Goal: Information Seeking & Learning: Find specific fact

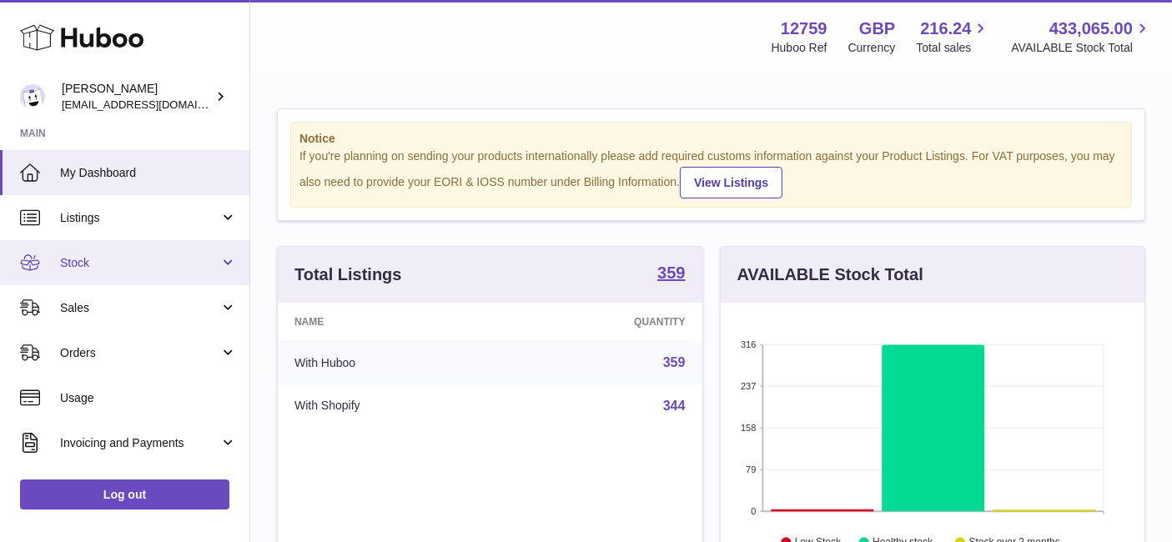
scroll to position [260, 425]
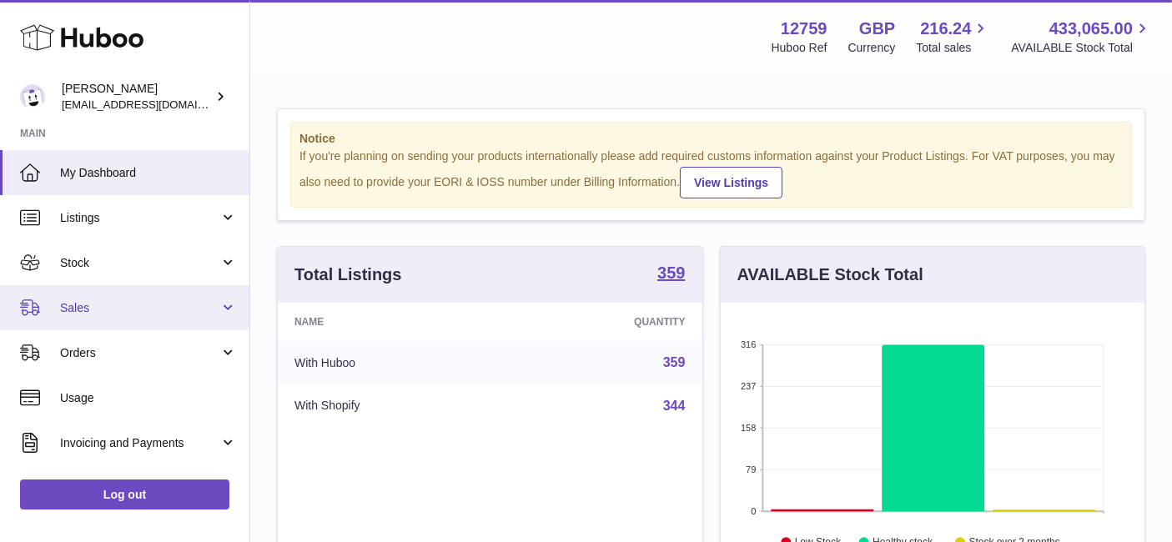
click at [116, 302] on span "Sales" at bounding box center [139, 308] width 159 height 16
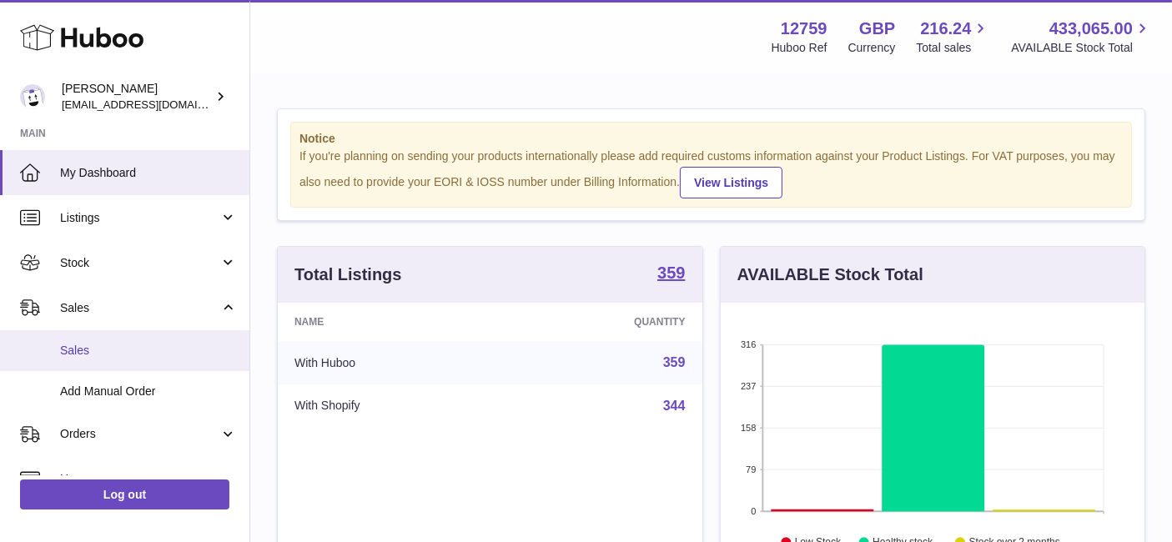
click at [118, 340] on link "Sales" at bounding box center [125, 350] width 250 height 41
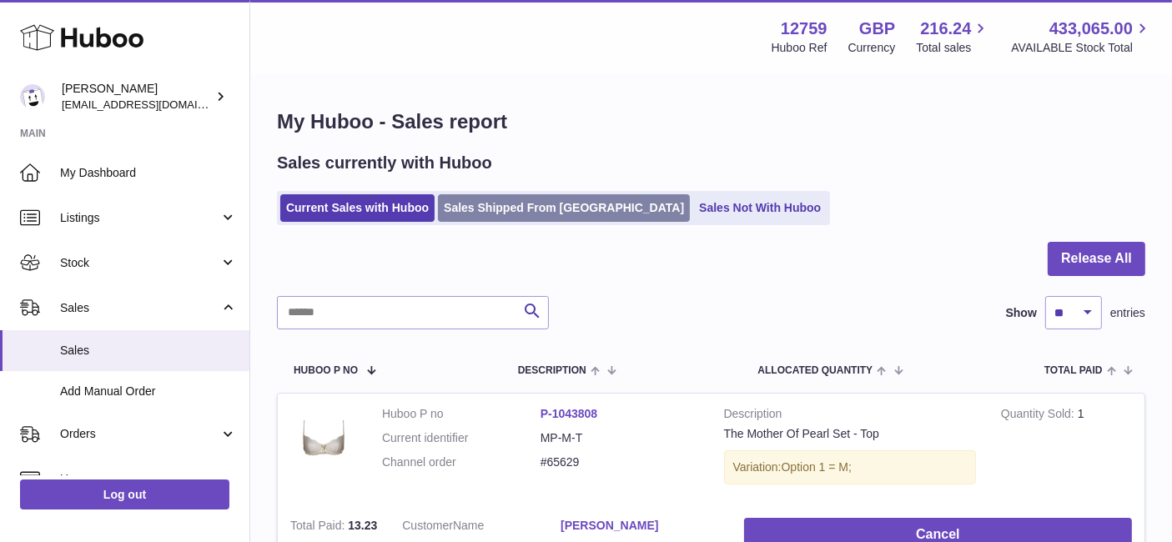
click at [512, 218] on link "Sales Shipped From [GEOGRAPHIC_DATA]" at bounding box center [564, 208] width 252 height 28
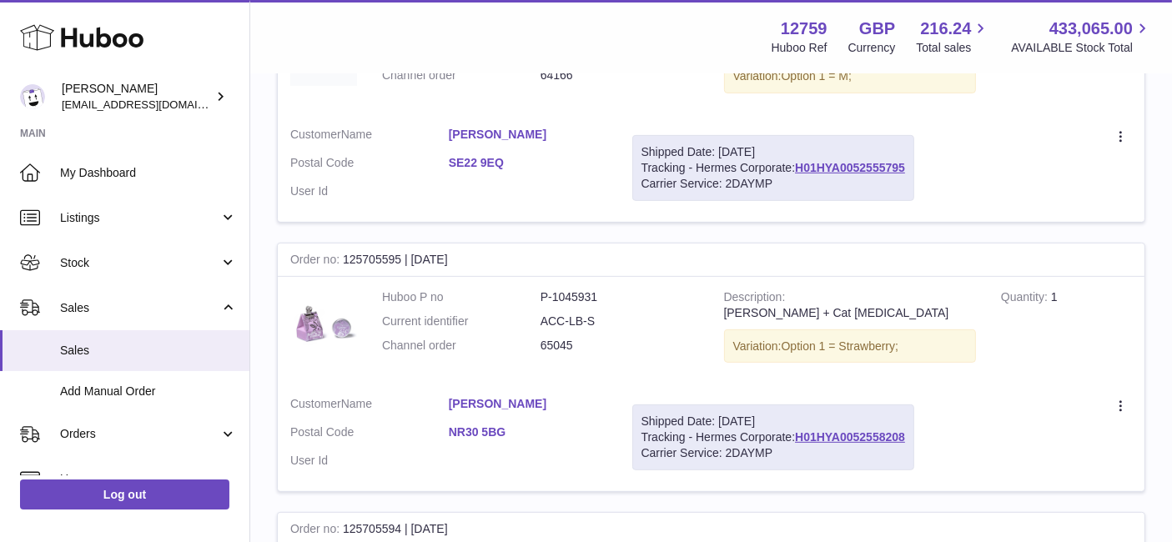
scroll to position [110, 0]
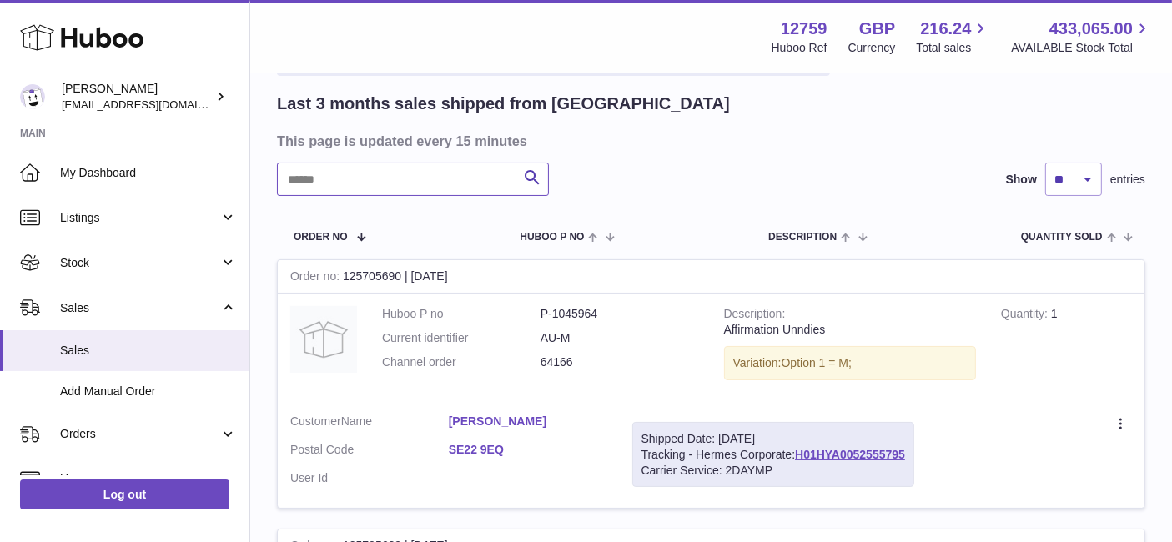
click at [362, 184] on input "text" at bounding box center [413, 179] width 272 height 33
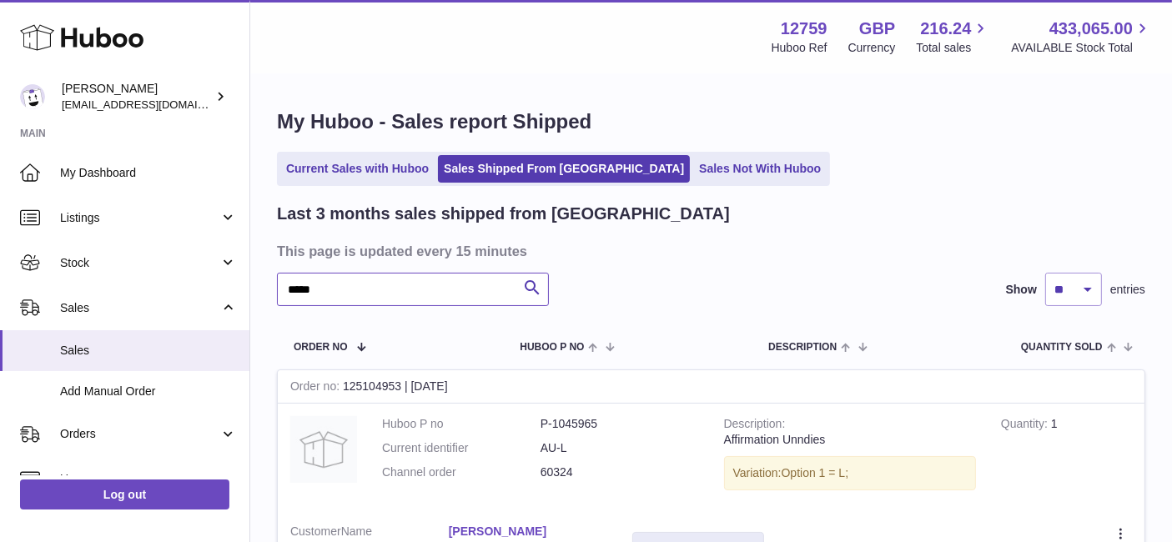
scroll to position [370, 0]
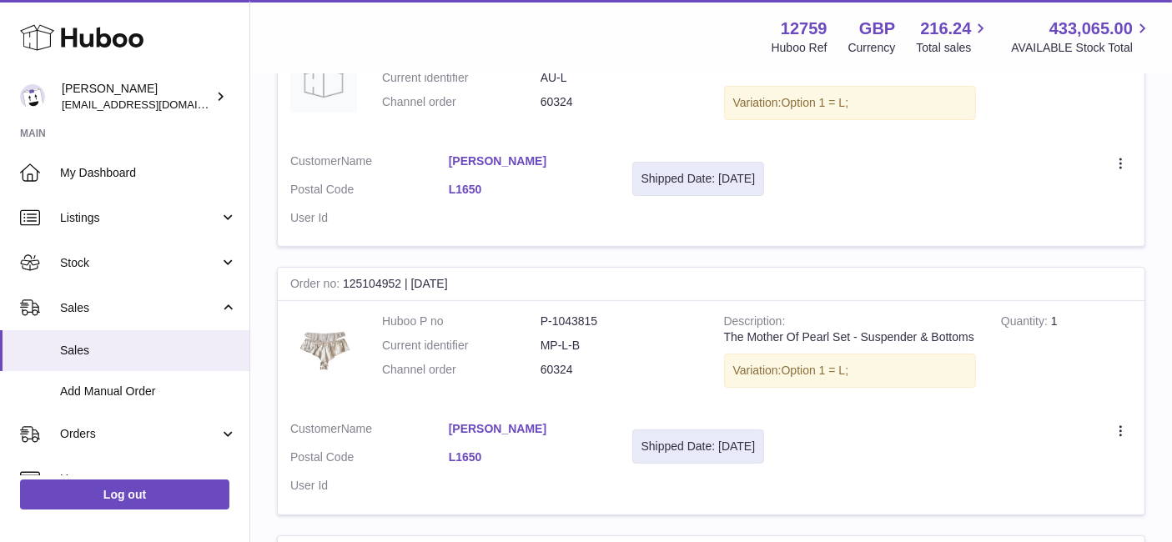
type input "*****"
drag, startPoint x: 442, startPoint y: 161, endPoint x: 538, endPoint y: 165, distance: 96.1
click at [538, 165] on dl "Customer Name Lisa Theophile Postal Code L1650 User Id" at bounding box center [448, 194] width 317 height 81
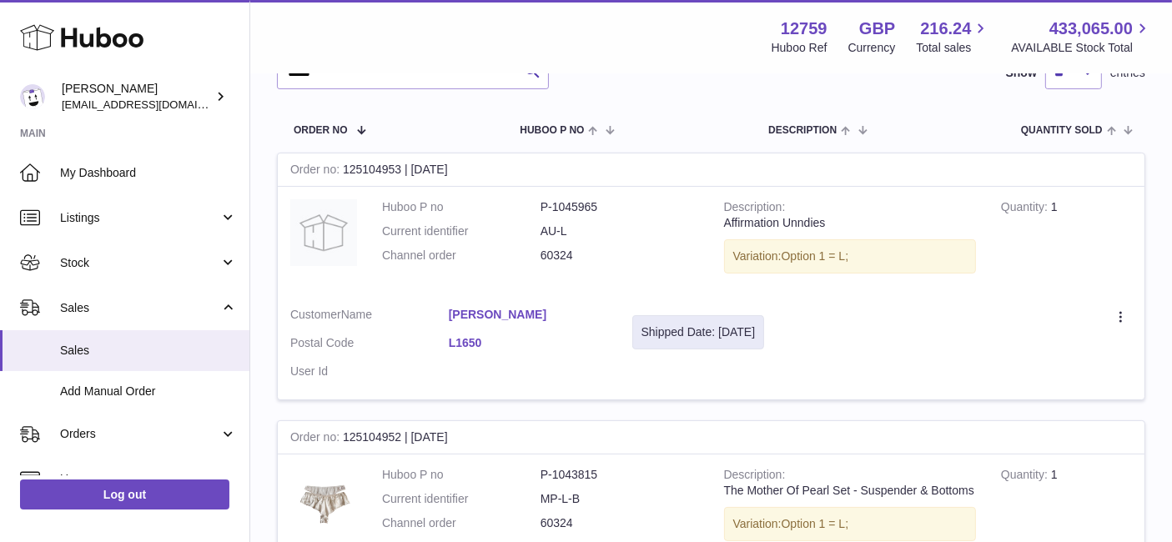
scroll to position [93, 0]
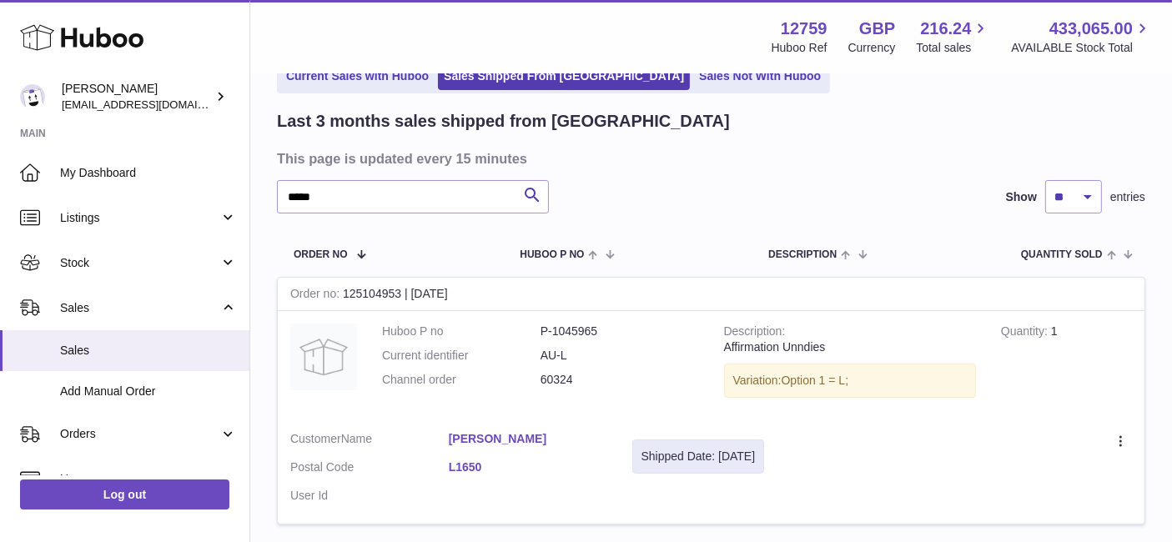
click at [436, 441] on dt "Customer Name" at bounding box center [369, 441] width 159 height 20
drag, startPoint x: 441, startPoint y: 438, endPoint x: 538, endPoint y: 437, distance: 97.6
click at [538, 437] on dl "Customer Name Lisa Theophile Postal Code L1650 User Id" at bounding box center [448, 471] width 317 height 81
copy dl "Lisa Theophile"
